Goal: Obtain resource: Download file/media

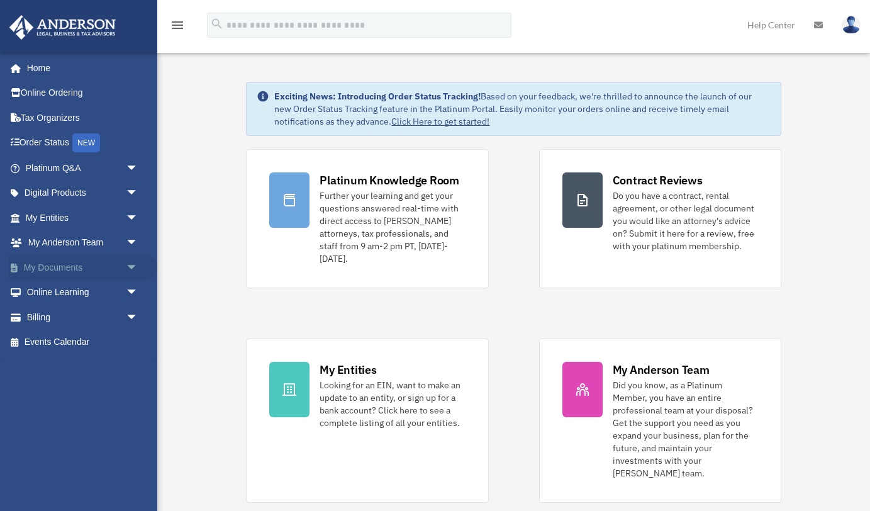
click at [132, 258] on span "arrow_drop_down" at bounding box center [138, 268] width 25 height 26
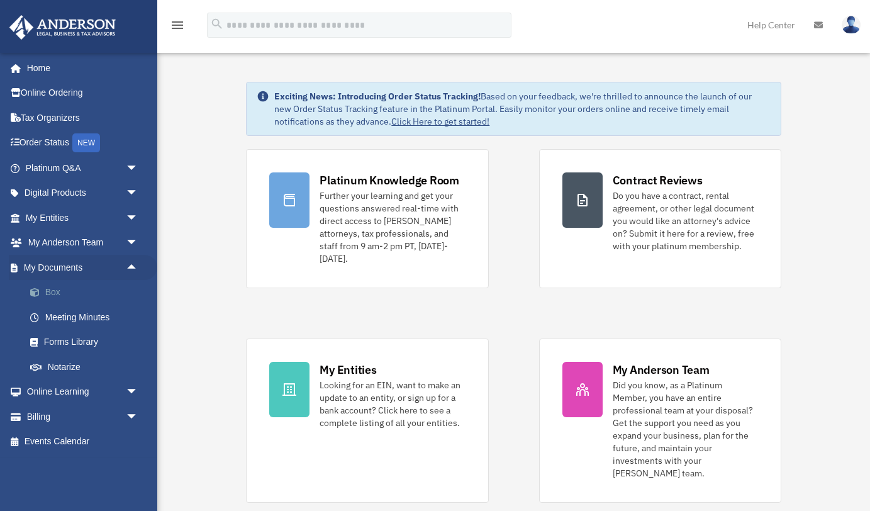
click at [109, 280] on link "Box" at bounding box center [88, 292] width 140 height 25
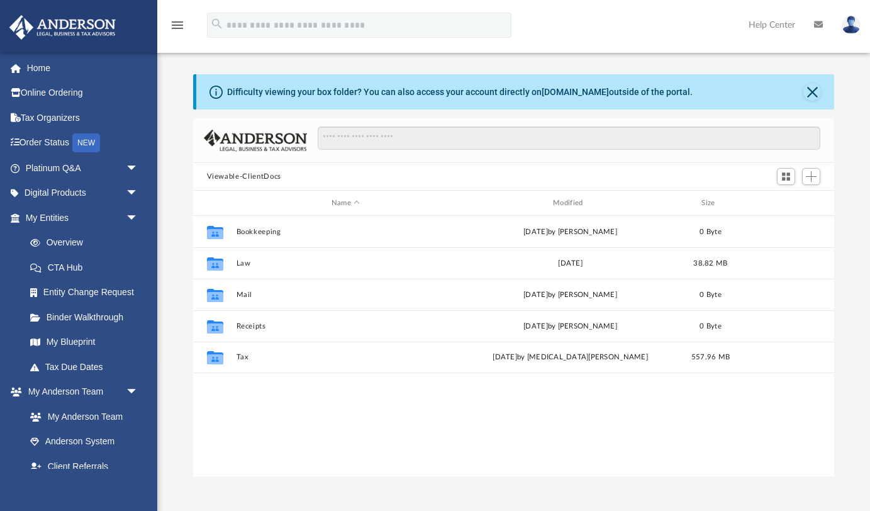
scroll to position [285, 641]
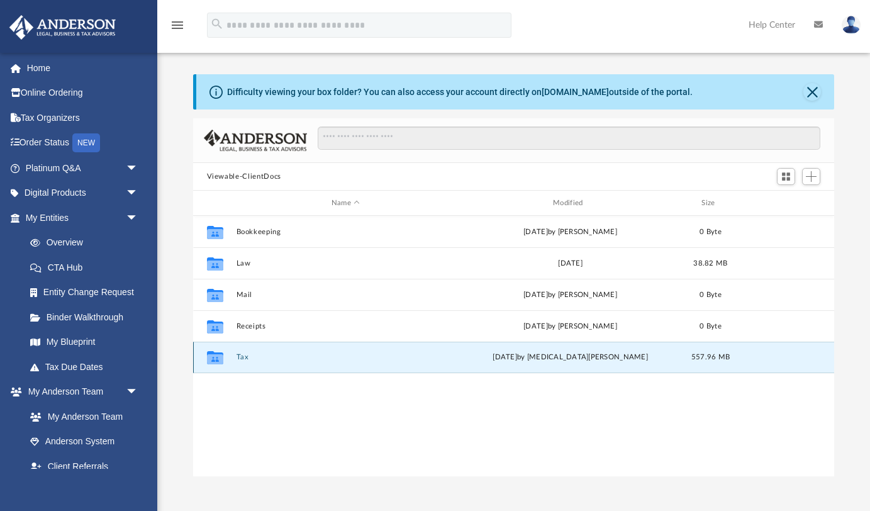
click at [237, 355] on button "Tax" at bounding box center [345, 357] width 219 height 8
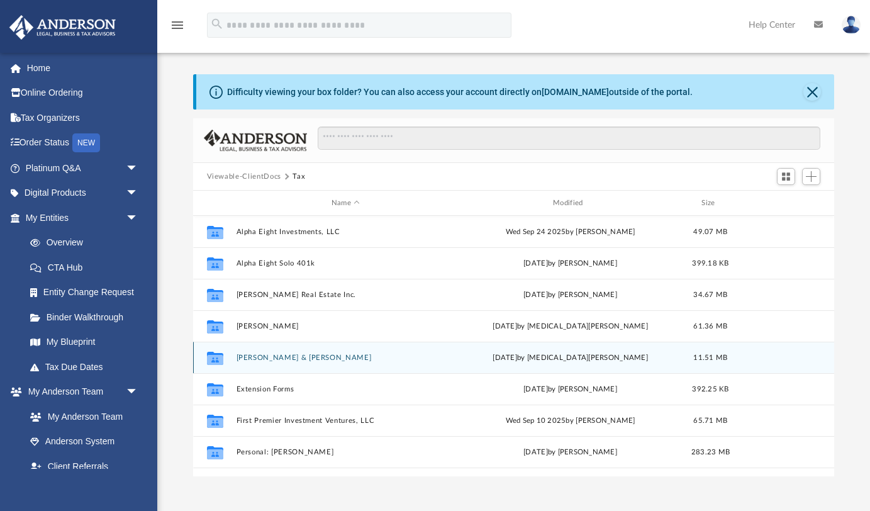
click at [259, 355] on button "[PERSON_NAME] & [PERSON_NAME]" at bounding box center [345, 357] width 219 height 8
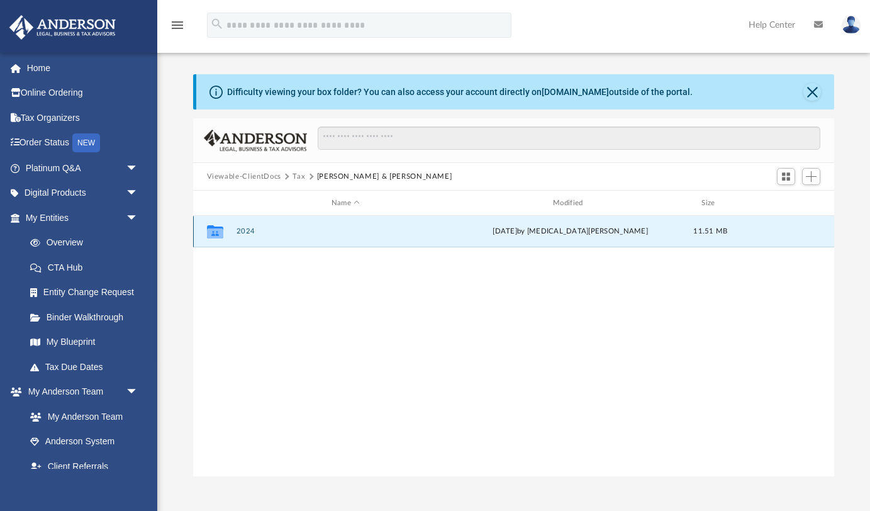
click at [243, 227] on button "2024" at bounding box center [345, 231] width 219 height 8
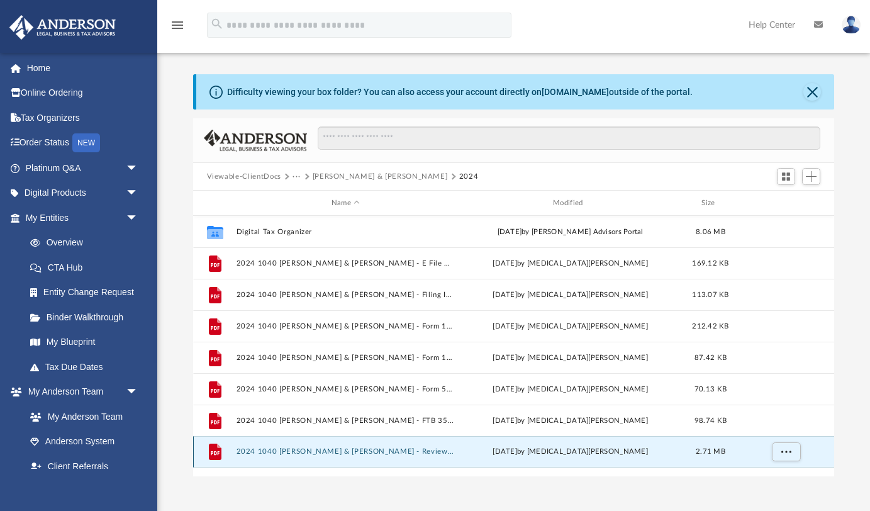
click at [296, 448] on button "2024 1040 [PERSON_NAME] & [PERSON_NAME] - Review Copy.pdf" at bounding box center [345, 451] width 219 height 8
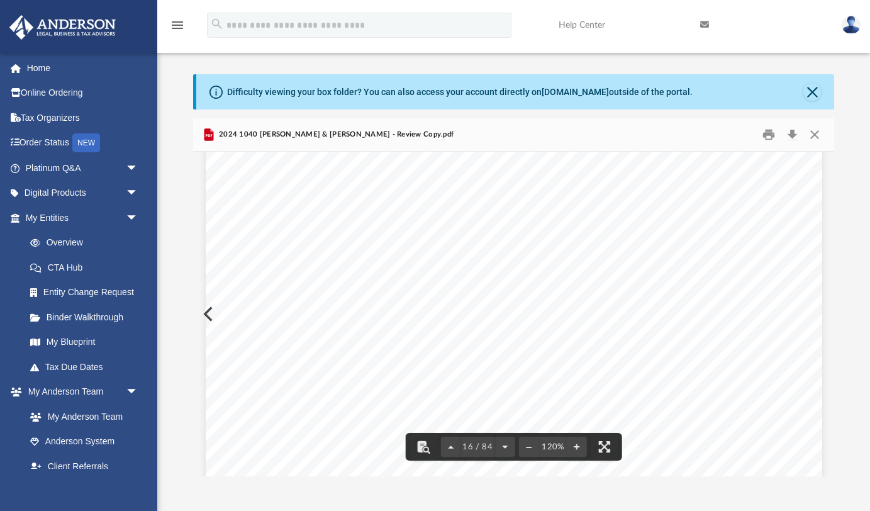
scroll to position [12348, 0]
click at [806, 92] on button "Close" at bounding box center [812, 92] width 18 height 18
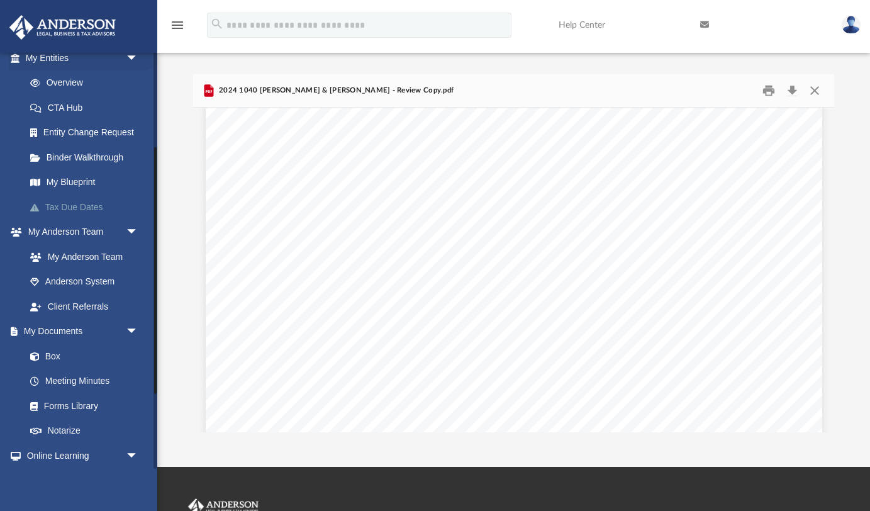
scroll to position [162, 0]
click at [117, 364] on link "Box" at bounding box center [88, 353] width 140 height 25
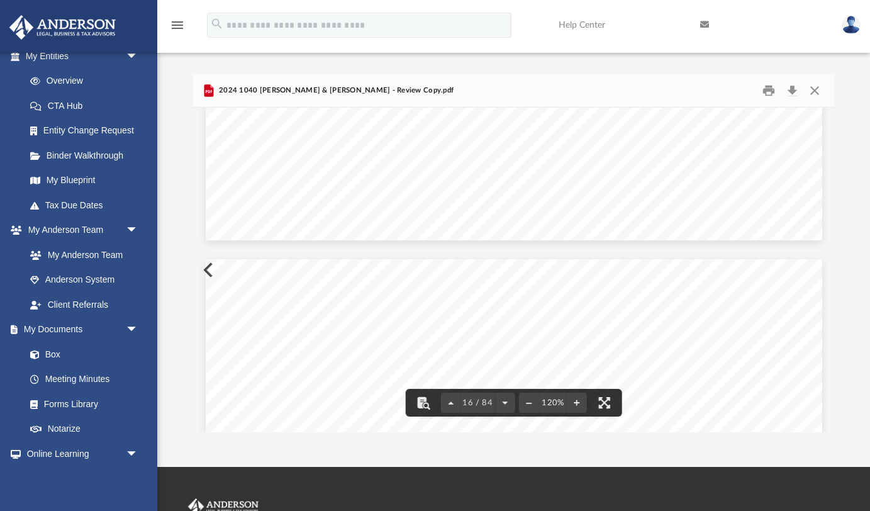
scroll to position [12088, 0]
click at [813, 96] on button "Close" at bounding box center [814, 90] width 23 height 19
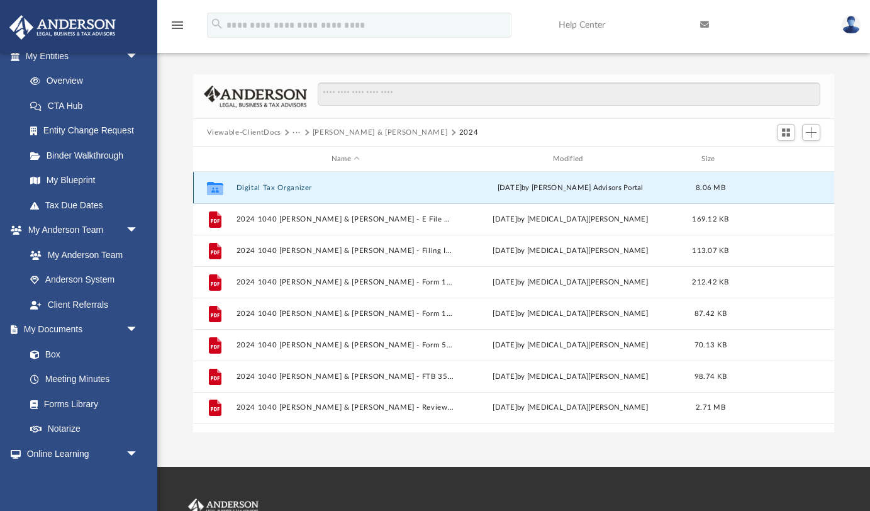
click at [290, 190] on button "Digital Tax Organizer" at bounding box center [345, 188] width 219 height 8
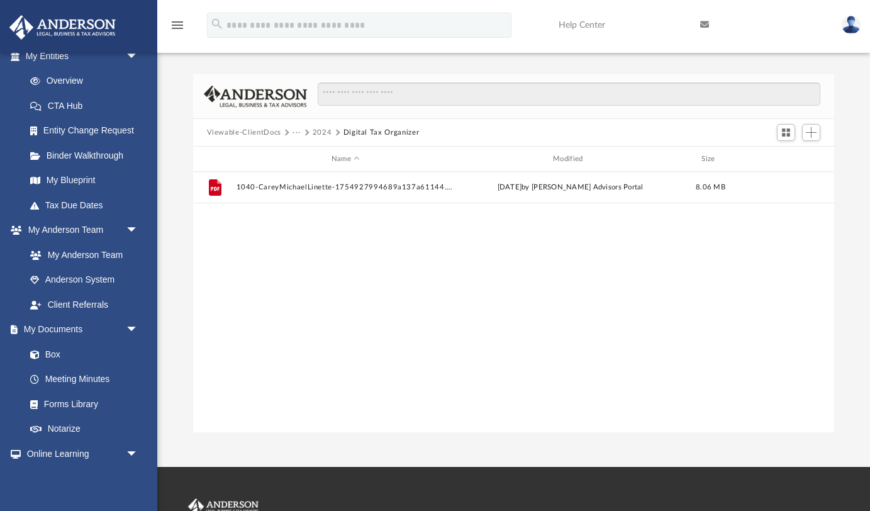
click at [319, 127] on button "2024" at bounding box center [322, 132] width 19 height 11
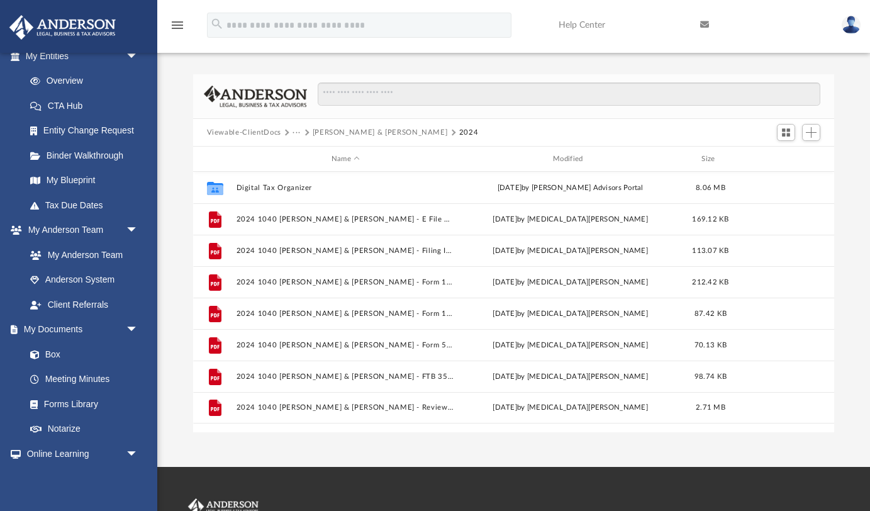
click at [324, 132] on button "[PERSON_NAME] & [PERSON_NAME]" at bounding box center [380, 132] width 135 height 11
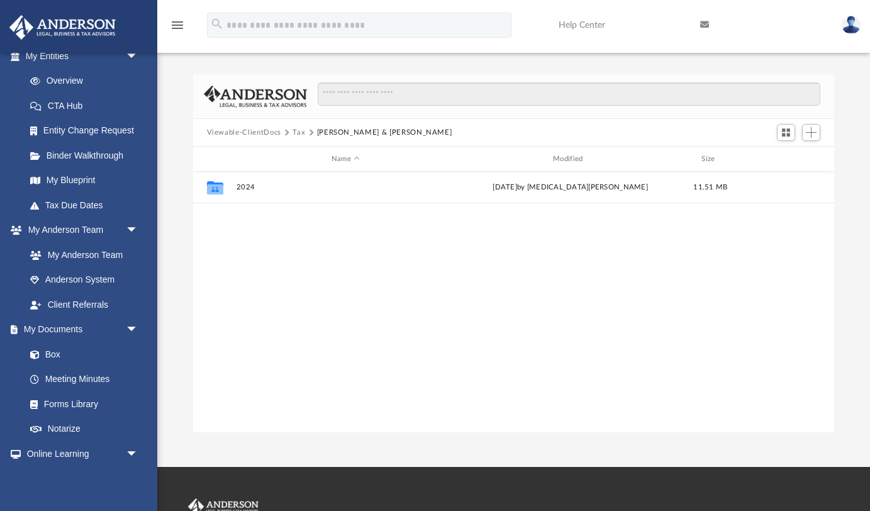
click at [299, 132] on button "Tax" at bounding box center [298, 132] width 13 height 11
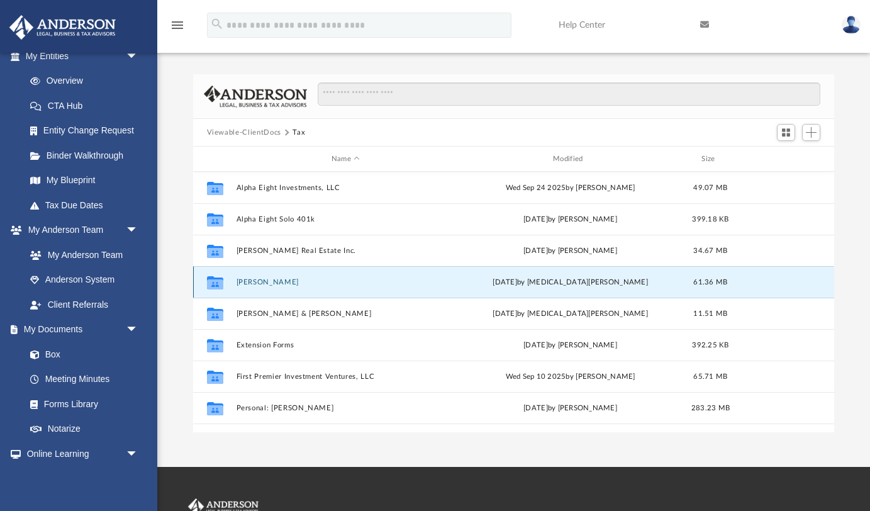
click at [267, 280] on button "[PERSON_NAME]" at bounding box center [345, 282] width 219 height 8
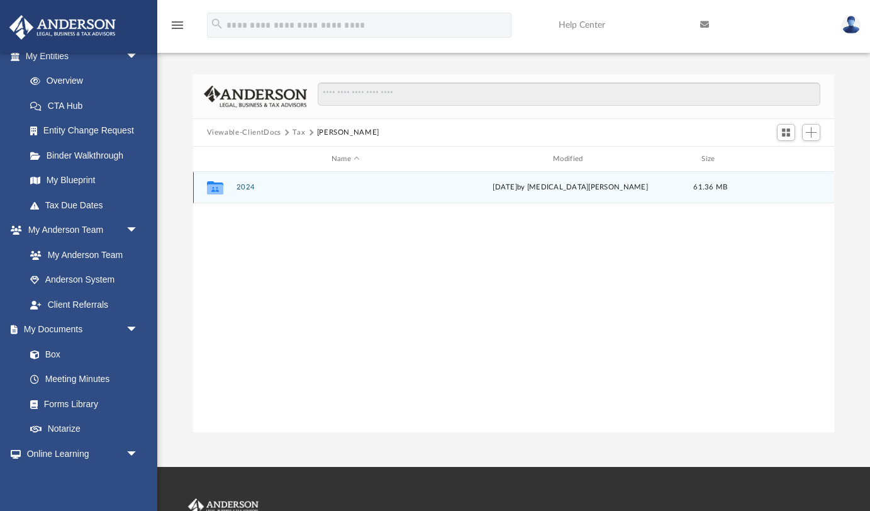
click at [252, 186] on button "2024" at bounding box center [345, 187] width 219 height 8
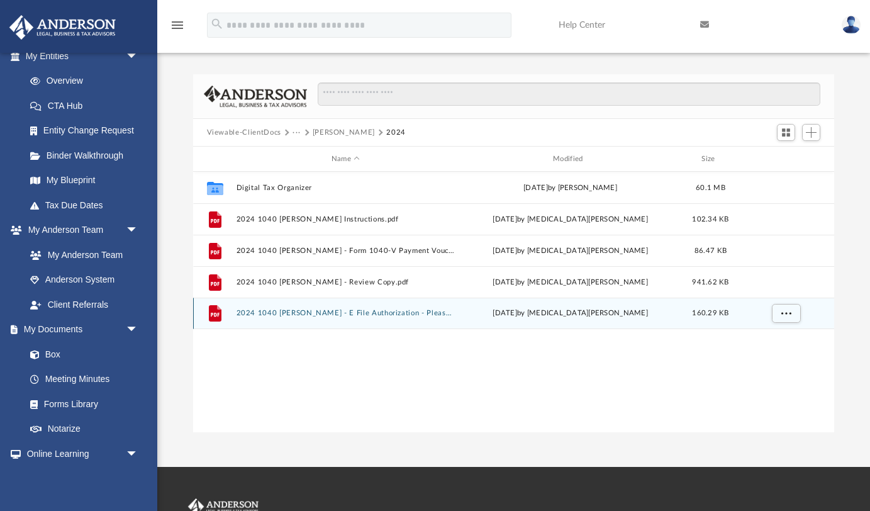
click at [293, 309] on button "2024 1040 [PERSON_NAME] - E File Authorization - Please Sign.pdf" at bounding box center [345, 313] width 219 height 8
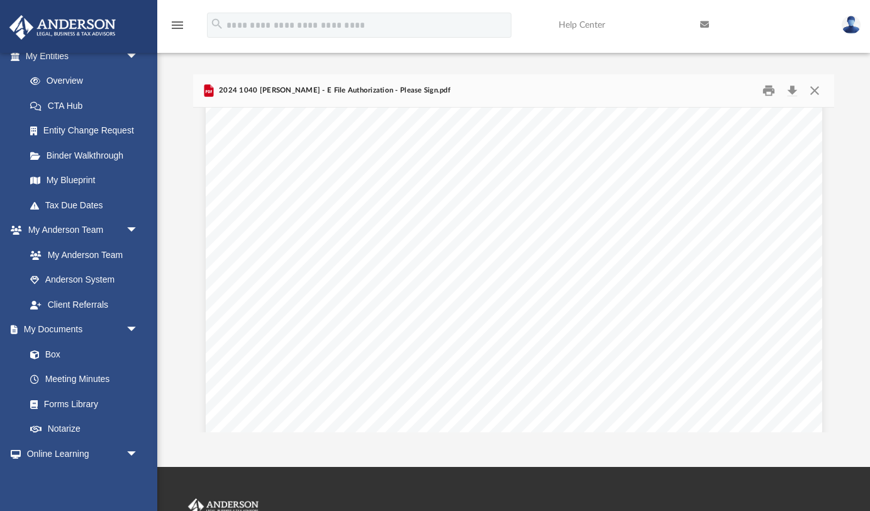
scroll to position [0, 0]
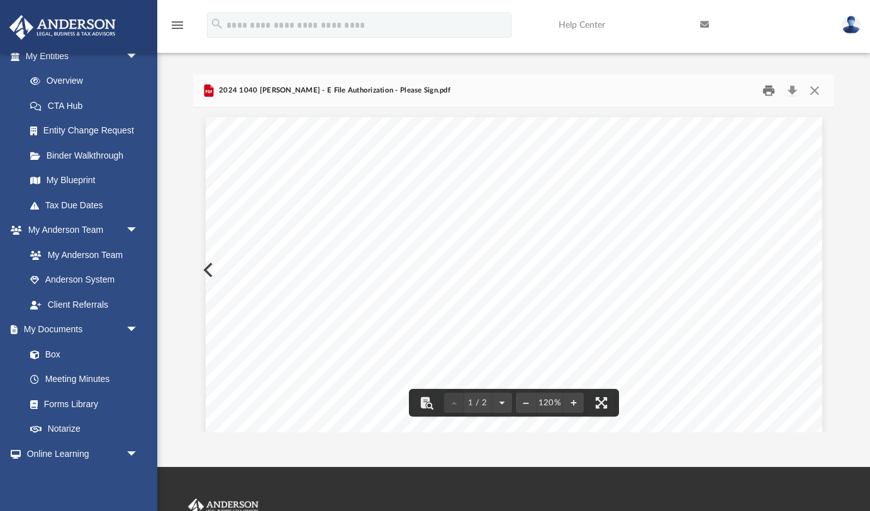
click at [773, 94] on button "Print" at bounding box center [768, 90] width 25 height 19
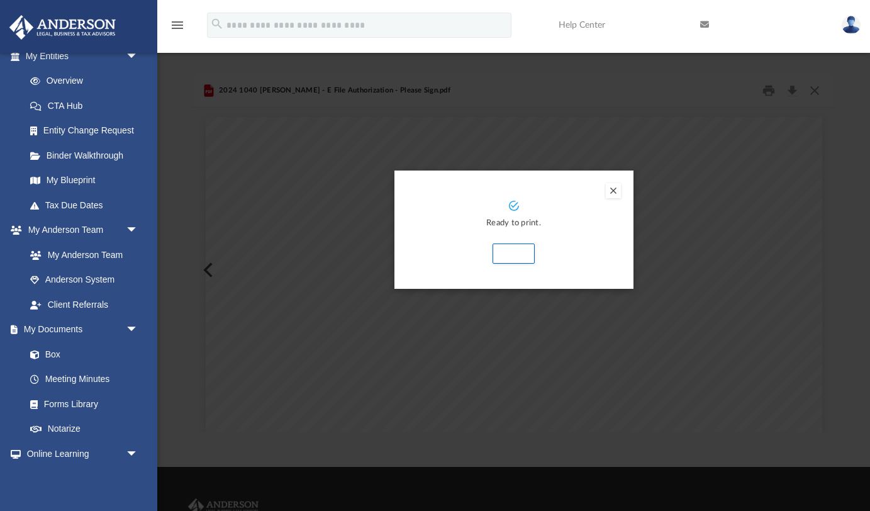
click at [616, 191] on button "Preview" at bounding box center [613, 190] width 15 height 15
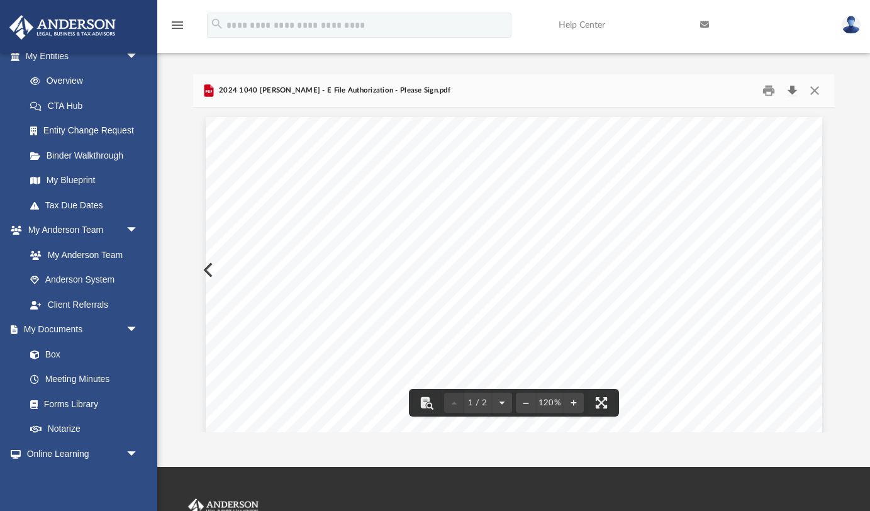
click at [790, 94] on button "Download" at bounding box center [791, 90] width 23 height 19
click at [822, 90] on button "Close" at bounding box center [814, 90] width 23 height 19
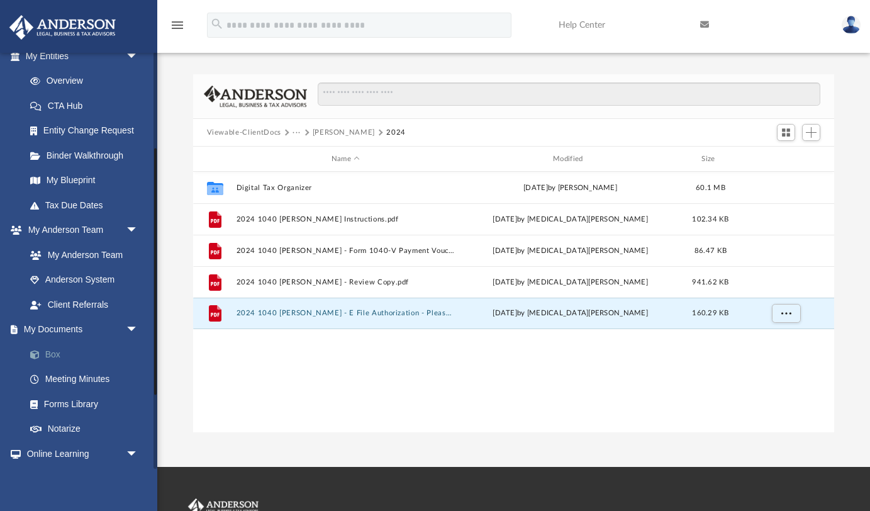
click at [84, 354] on link "Box" at bounding box center [88, 353] width 140 height 25
click at [296, 133] on button "···" at bounding box center [296, 132] width 8 height 11
click at [306, 151] on li "Tax" at bounding box center [305, 154] width 12 height 13
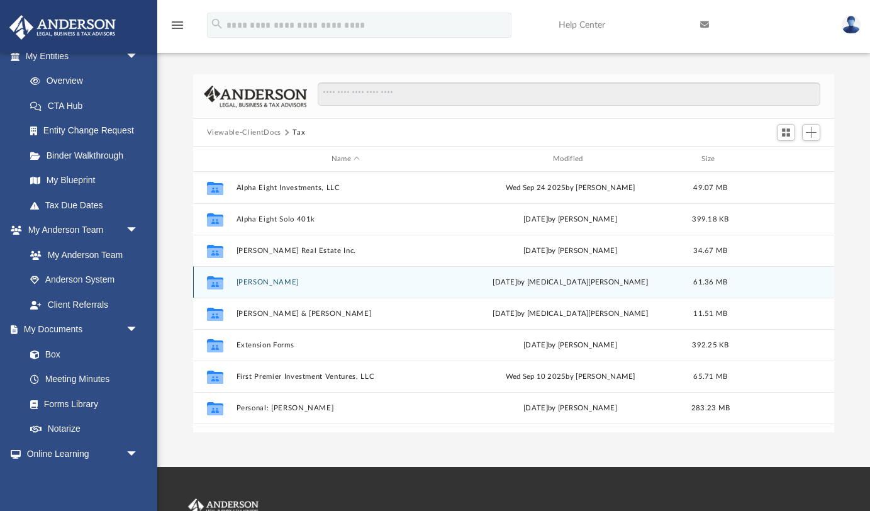
click at [263, 282] on button "[PERSON_NAME]" at bounding box center [345, 282] width 219 height 8
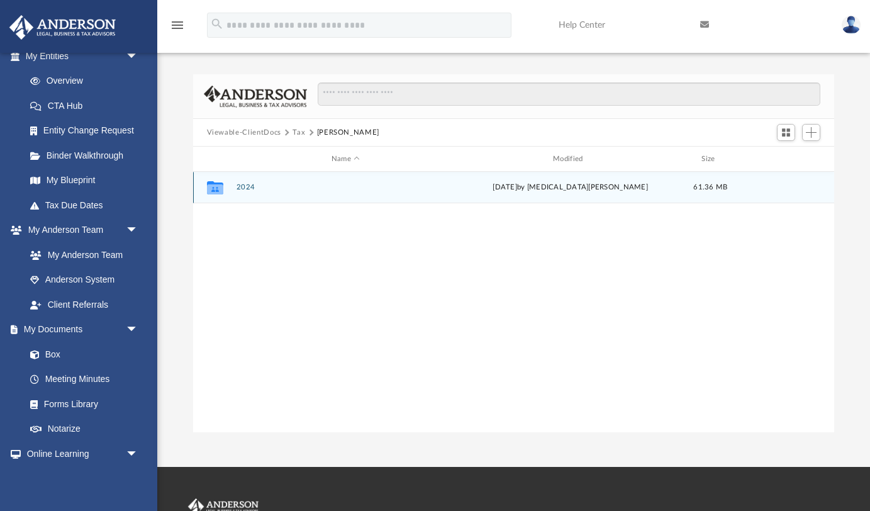
click at [249, 188] on button "2024" at bounding box center [345, 187] width 219 height 8
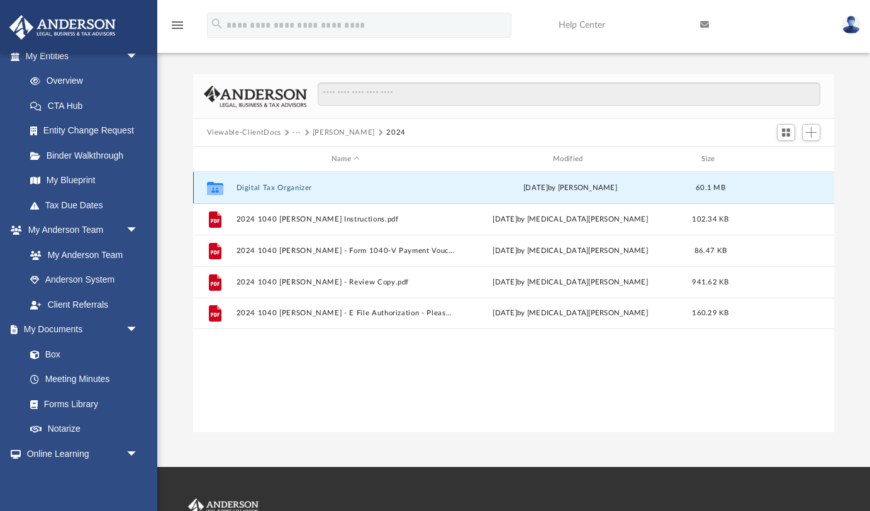
click at [249, 188] on button "Digital Tax Organizer" at bounding box center [345, 188] width 219 height 8
